Goal: Information Seeking & Learning: Learn about a topic

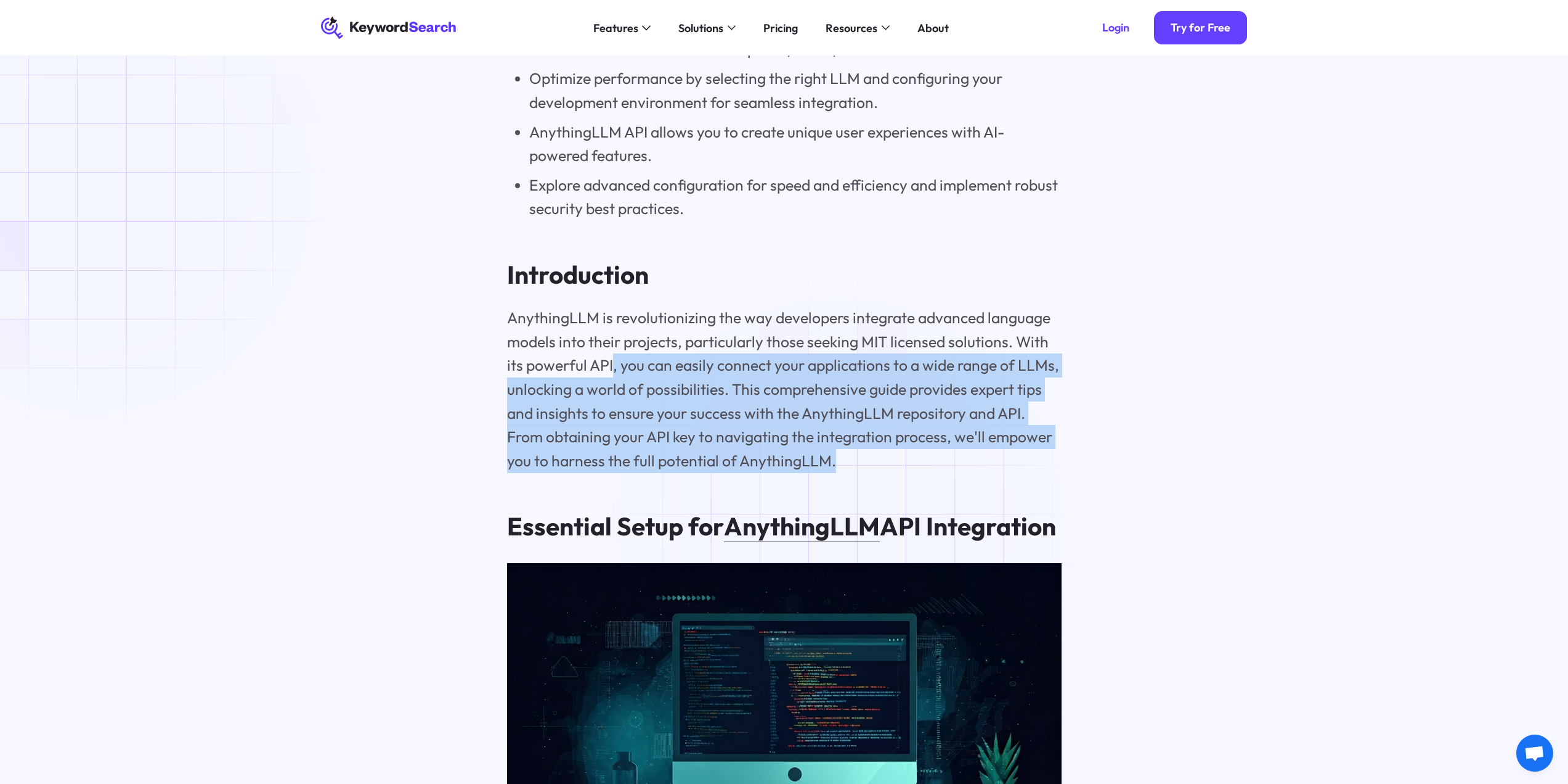
click at [845, 473] on p "AnythingLLM is revolutionizing the way developers integrate advanced language m…" at bounding box center [784, 388] width 555 height 166
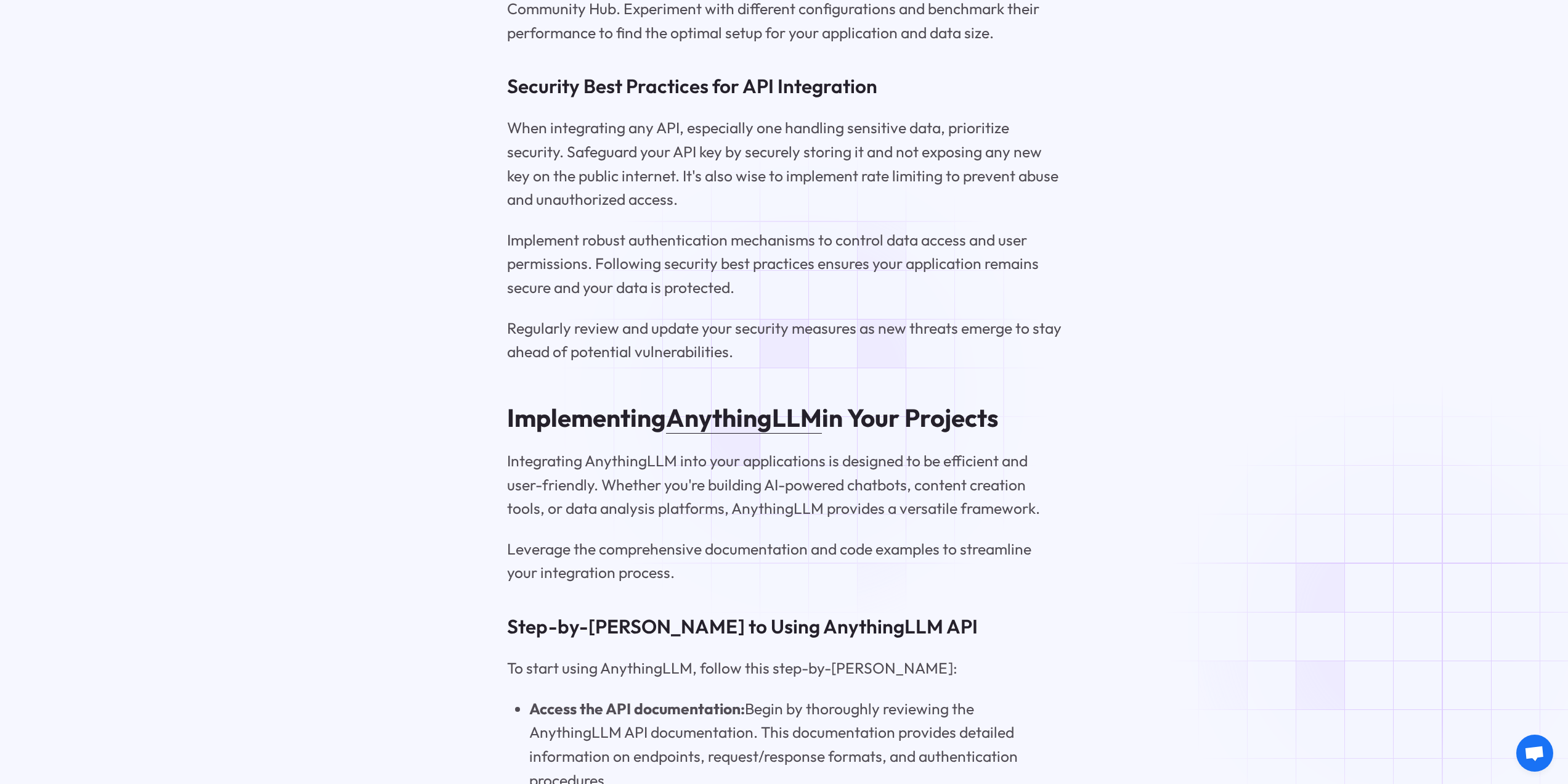
scroll to position [4132, 0]
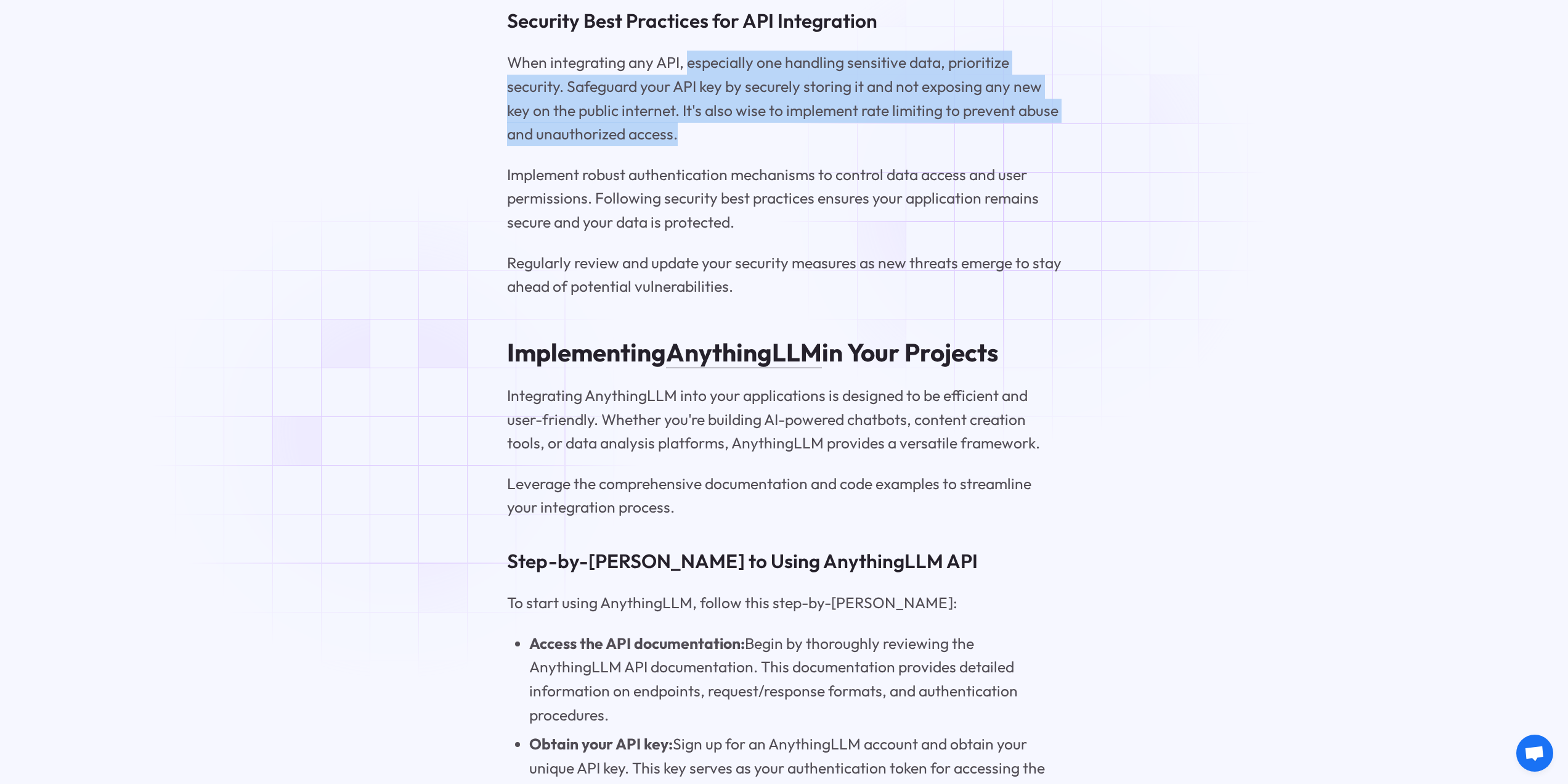
drag, startPoint x: 689, startPoint y: 121, endPoint x: 1027, endPoint y: 198, distance: 346.7
click at [1027, 145] on p "When integrating any API, especially one handling sensitive data, prioritize se…" at bounding box center [784, 98] width 555 height 95
click at [1023, 145] on p "When integrating any API, especially one handling sensitive data, prioritize se…" at bounding box center [784, 98] width 555 height 95
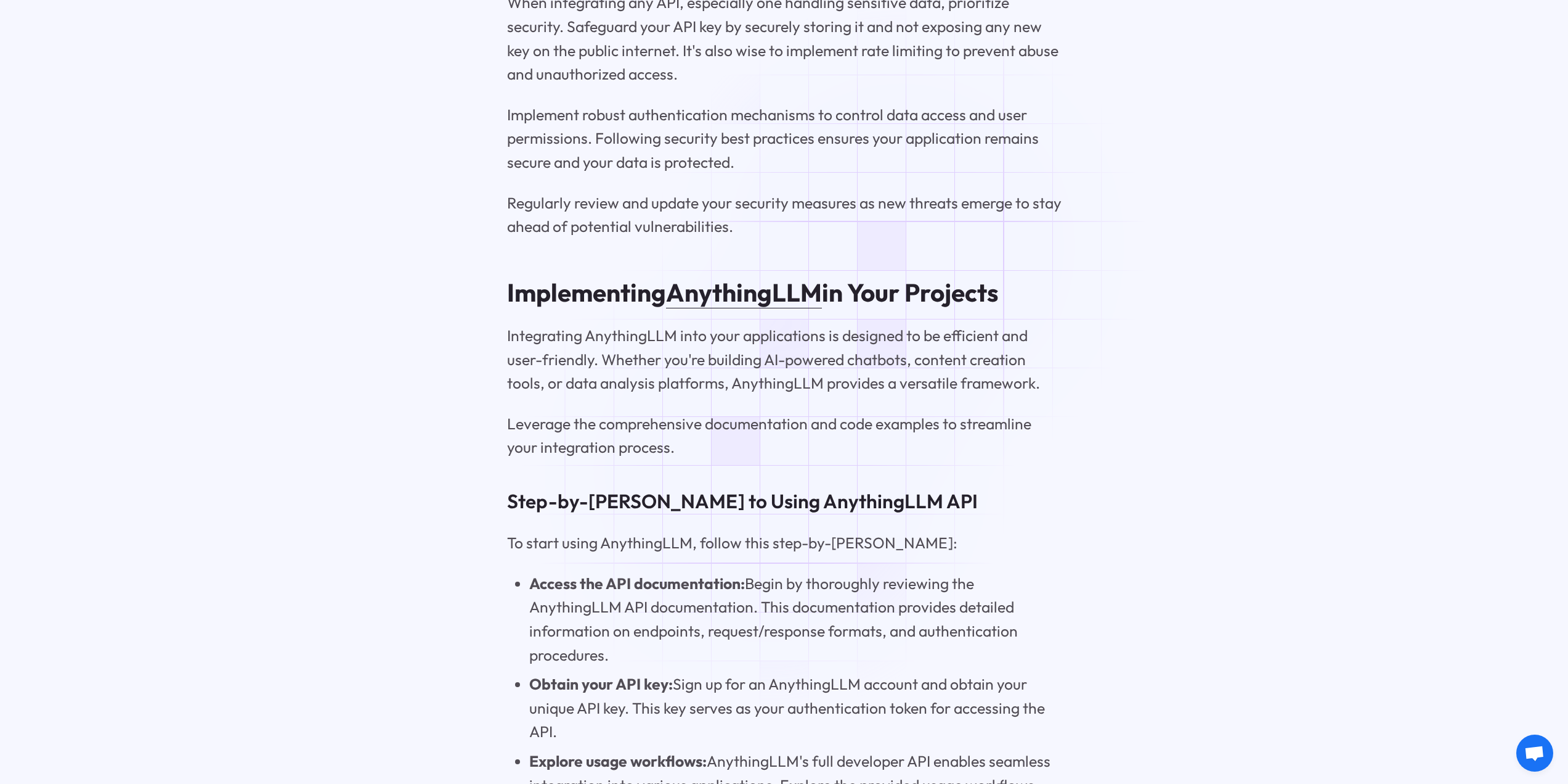
scroll to position [4192, 0]
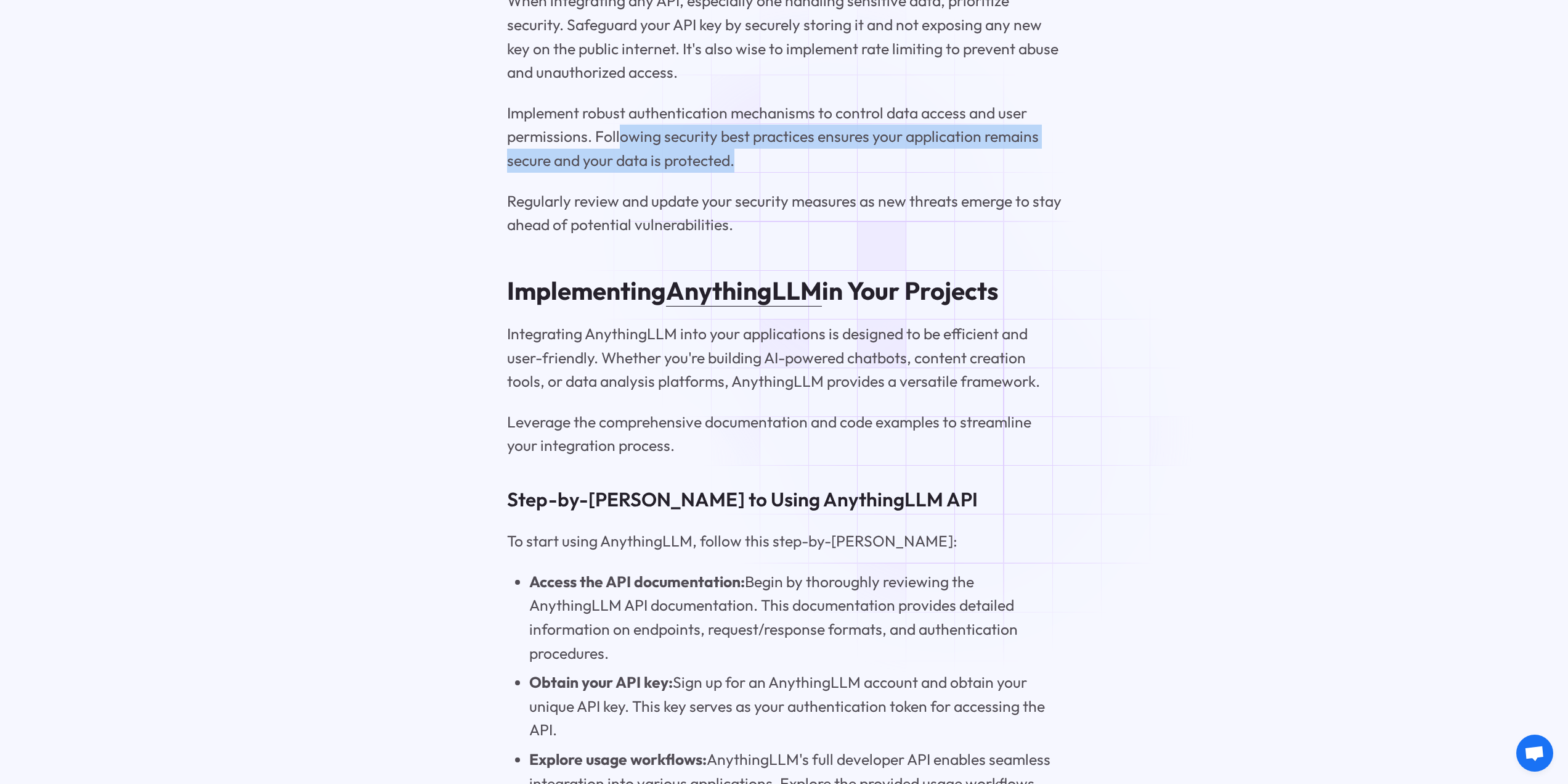
drag, startPoint x: 618, startPoint y: 200, endPoint x: 831, endPoint y: 225, distance: 214.5
click at [831, 173] on p "Implement robust authentication mechanisms to control data access and user perm…" at bounding box center [784, 137] width 555 height 71
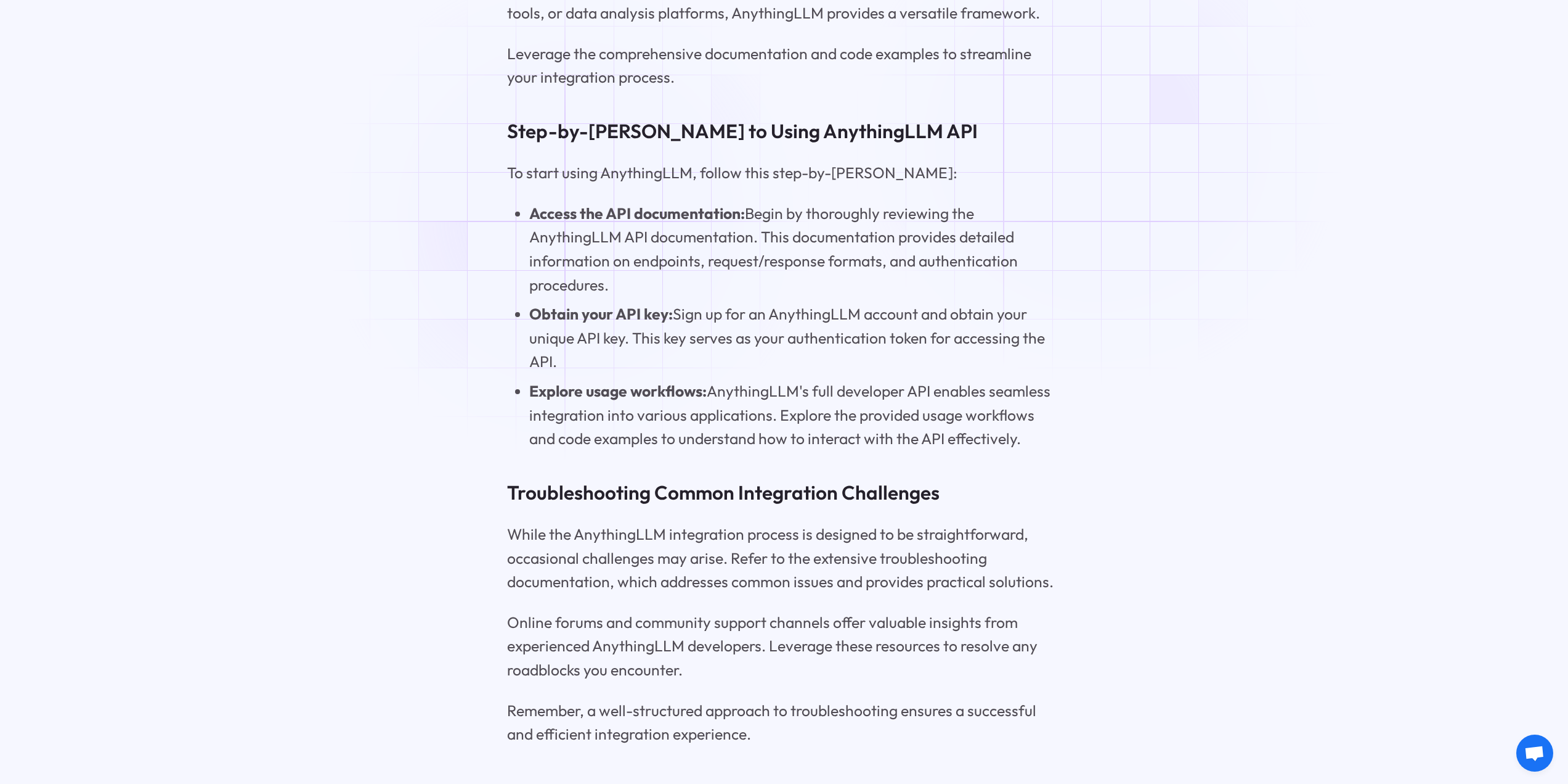
scroll to position [4563, 0]
click at [692, 221] on strong "Access the API documentation:" at bounding box center [636, 211] width 215 height 19
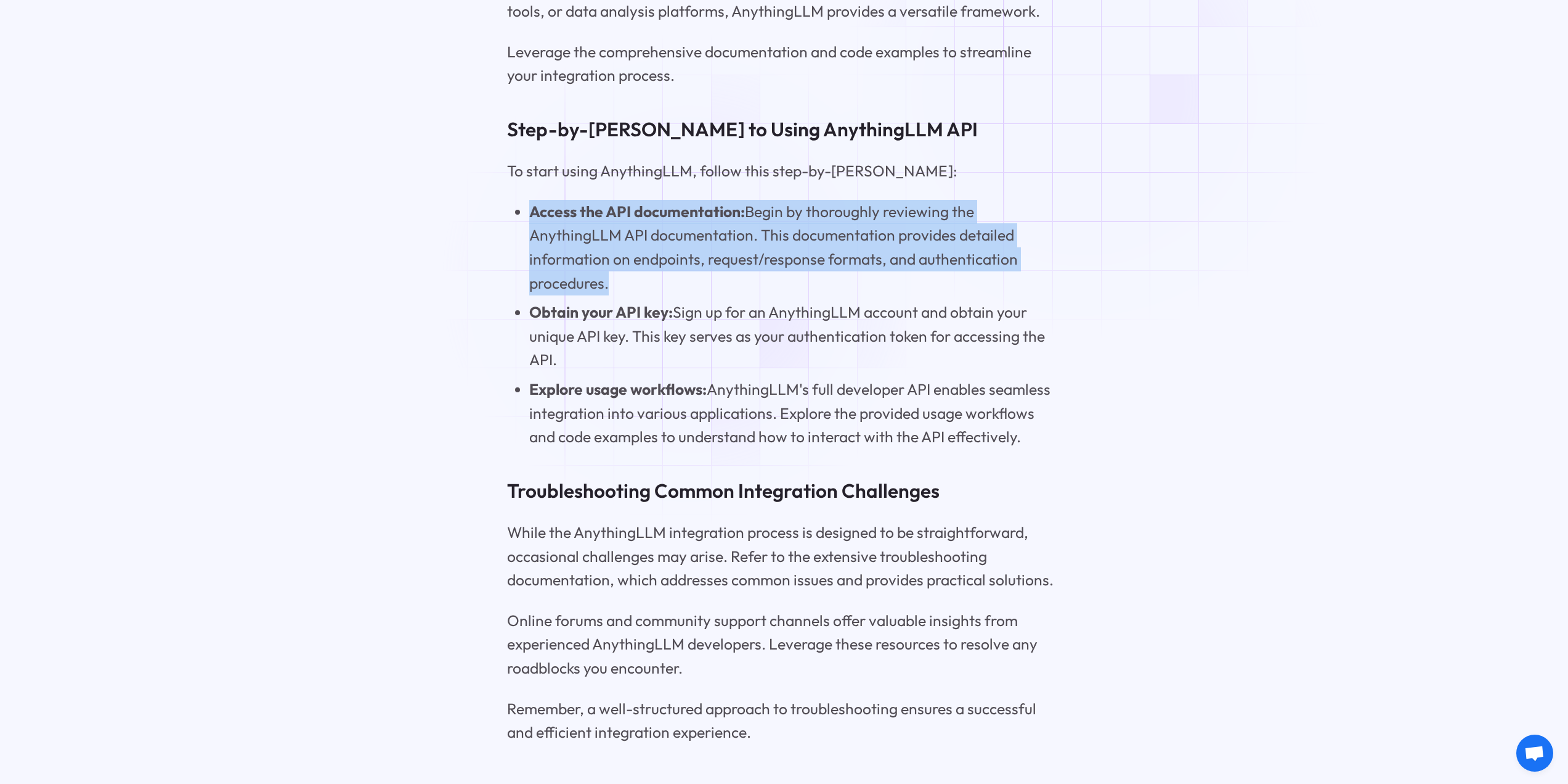
click at [692, 221] on strong "Access the API documentation:" at bounding box center [636, 211] width 215 height 19
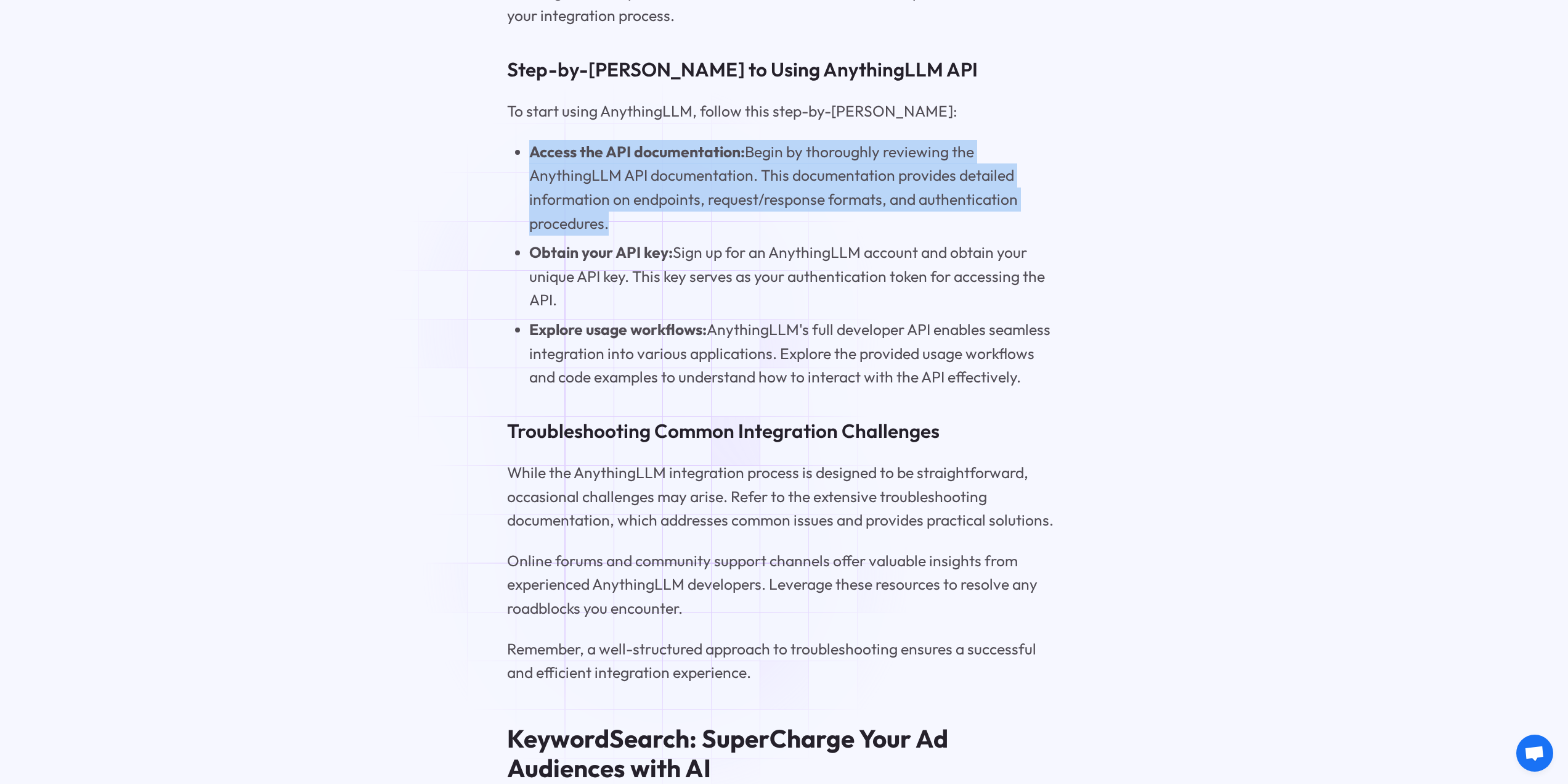
scroll to position [4624, 0]
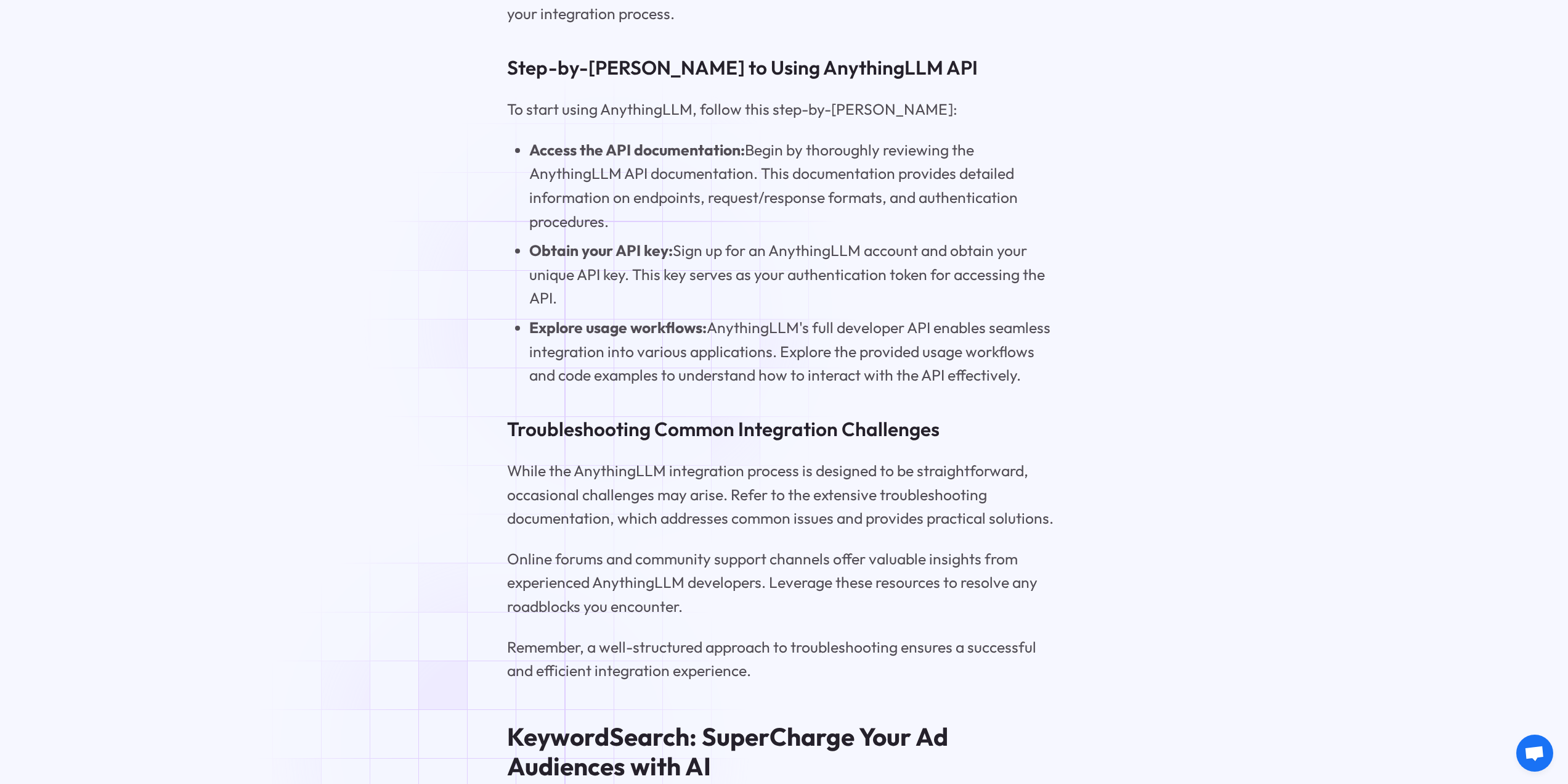
click at [614, 259] on strong "Obtain your API key:" at bounding box center [600, 250] width 143 height 19
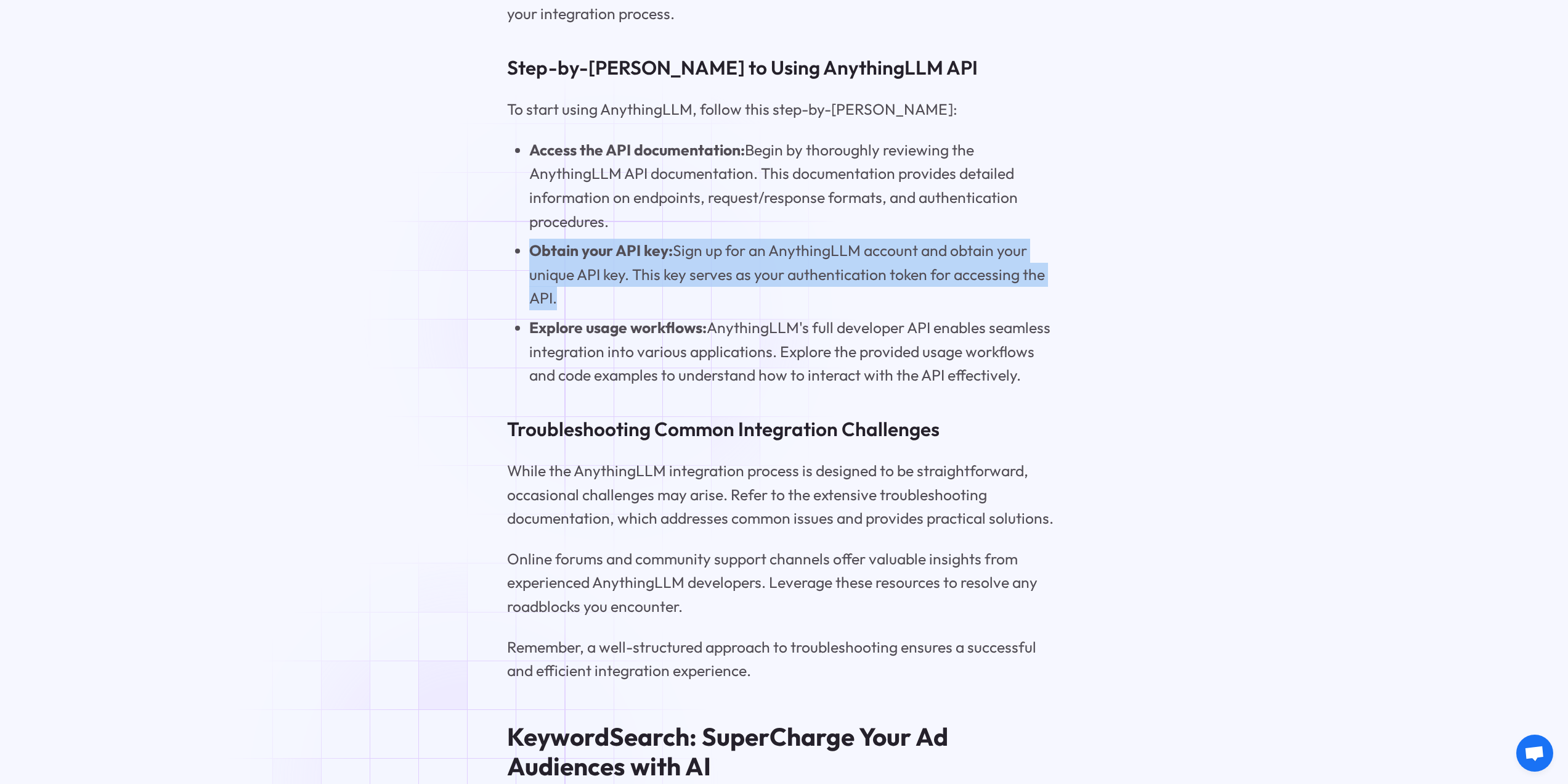
click at [614, 259] on strong "Obtain your API key:" at bounding box center [600, 250] width 143 height 19
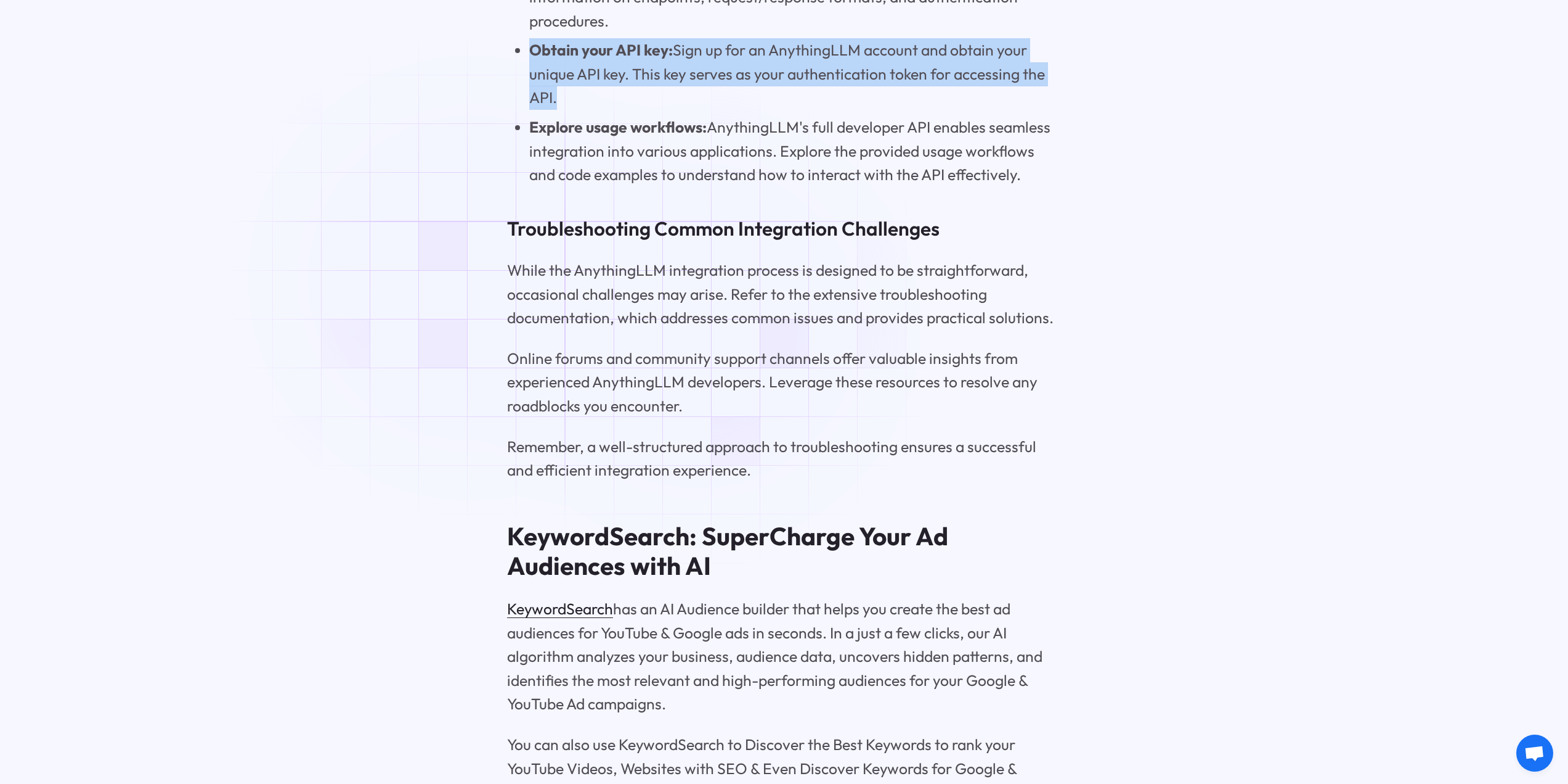
scroll to position [4933, 0]
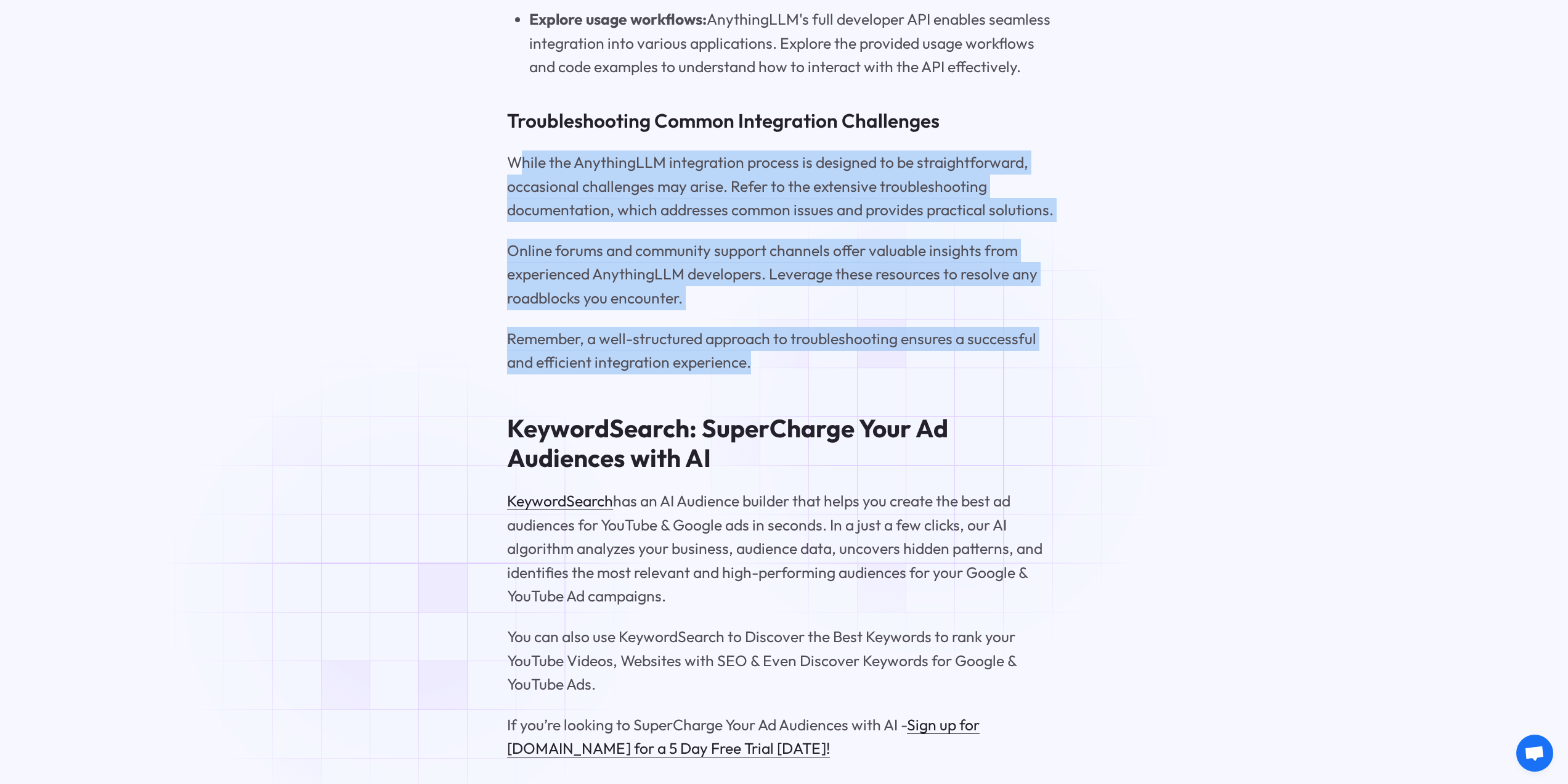
drag, startPoint x: 519, startPoint y: 228, endPoint x: 932, endPoint y: 430, distance: 459.8
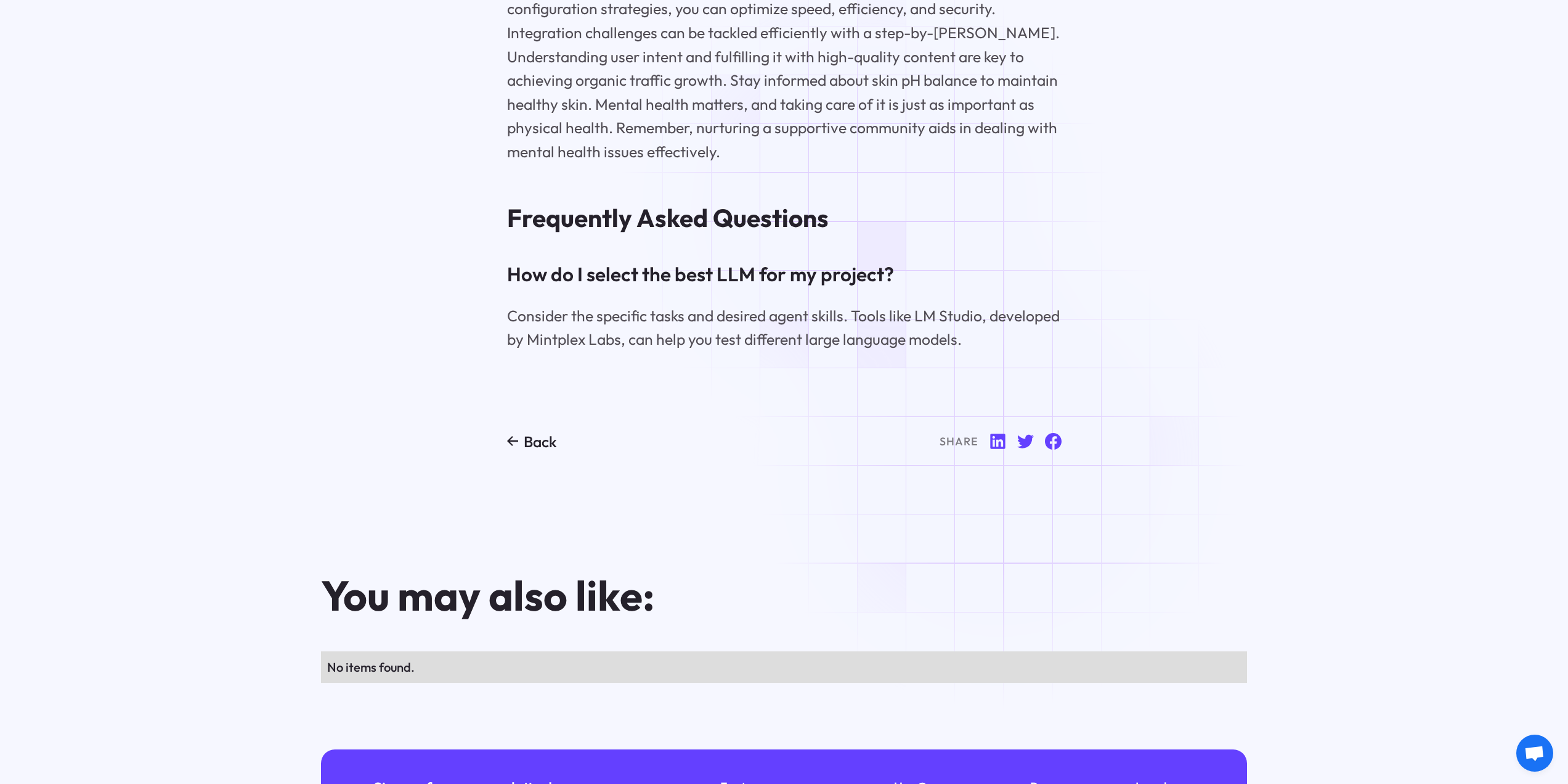
scroll to position [5826, 0]
